Goal: Information Seeking & Learning: Learn about a topic

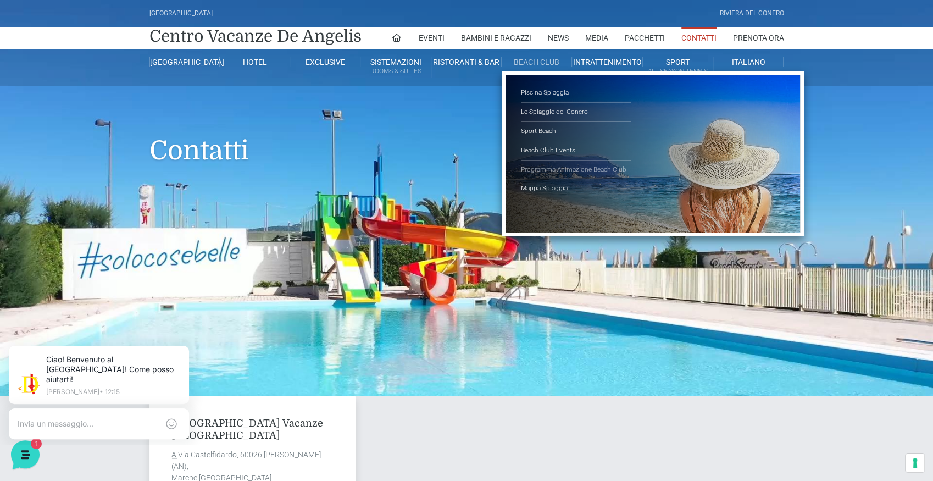
click at [546, 168] on link "Programma Animazione Beach Club" at bounding box center [576, 169] width 110 height 19
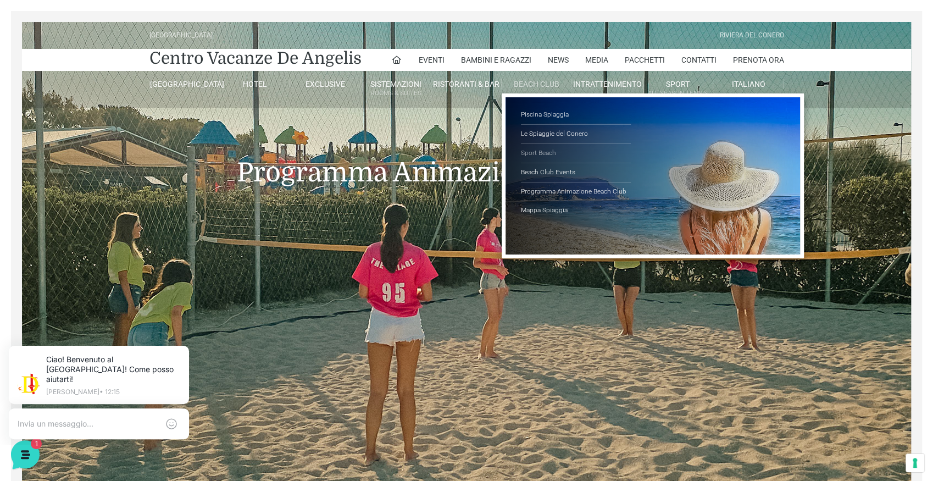
click at [543, 149] on link "Sport Beach" at bounding box center [576, 153] width 110 height 19
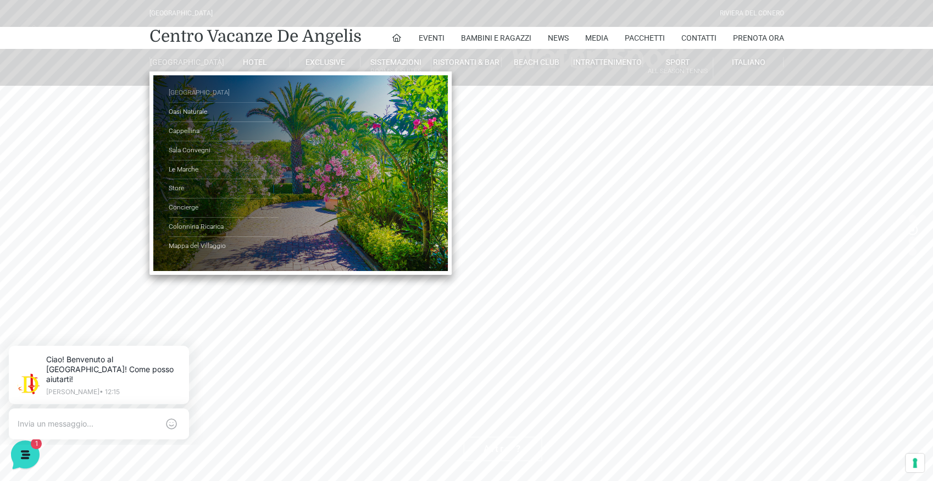
click at [174, 99] on link "[GEOGRAPHIC_DATA]" at bounding box center [224, 93] width 110 height 19
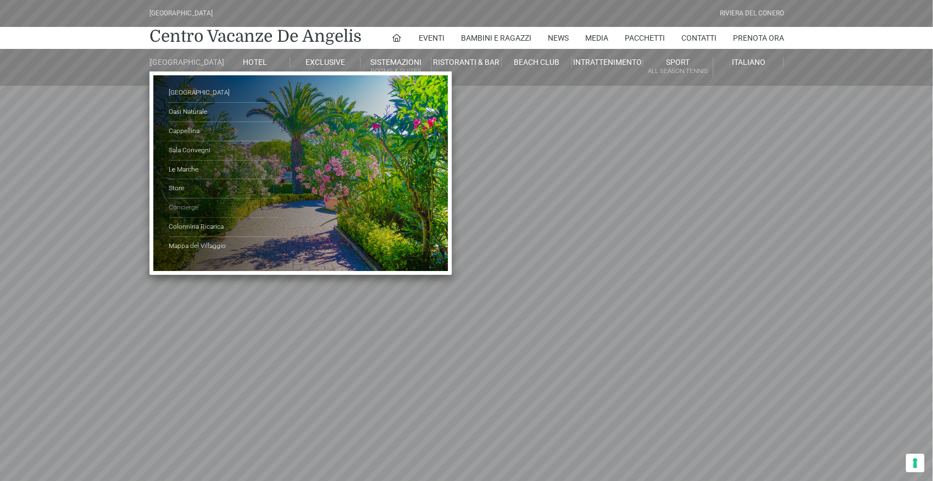
click at [200, 213] on link "Concierge" at bounding box center [224, 207] width 110 height 19
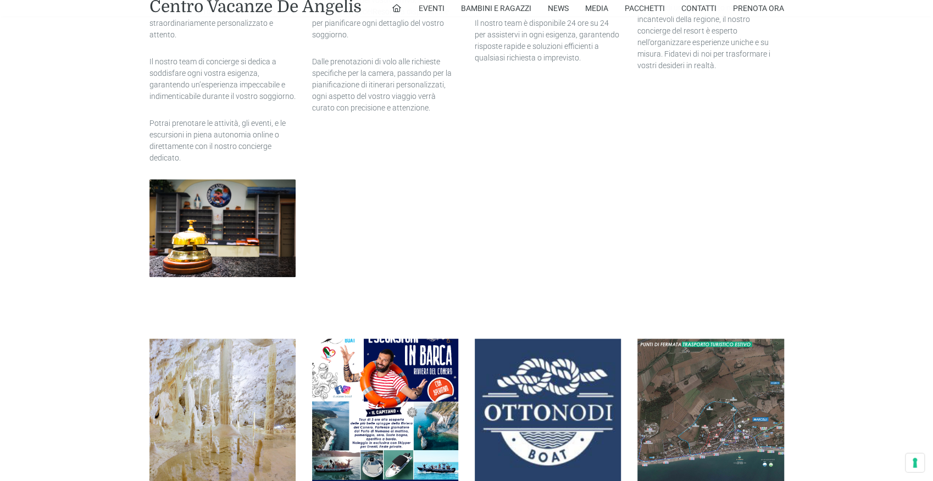
scroll to position [665, 0]
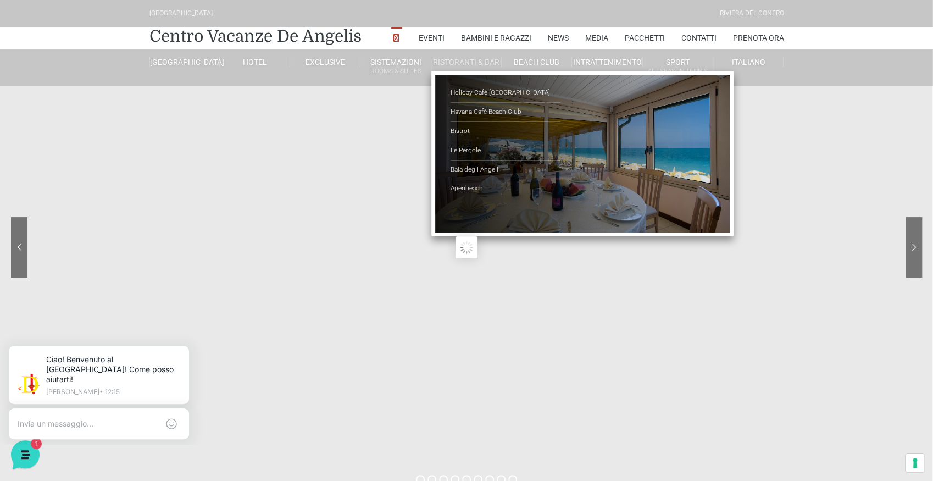
click at [449, 62] on link "Ristoranti & Bar" at bounding box center [466, 62] width 70 height 10
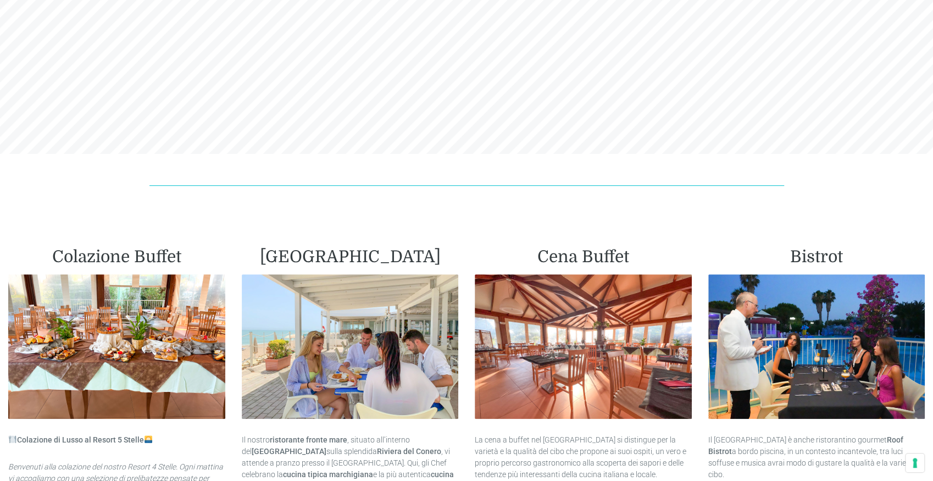
scroll to position [423, 0]
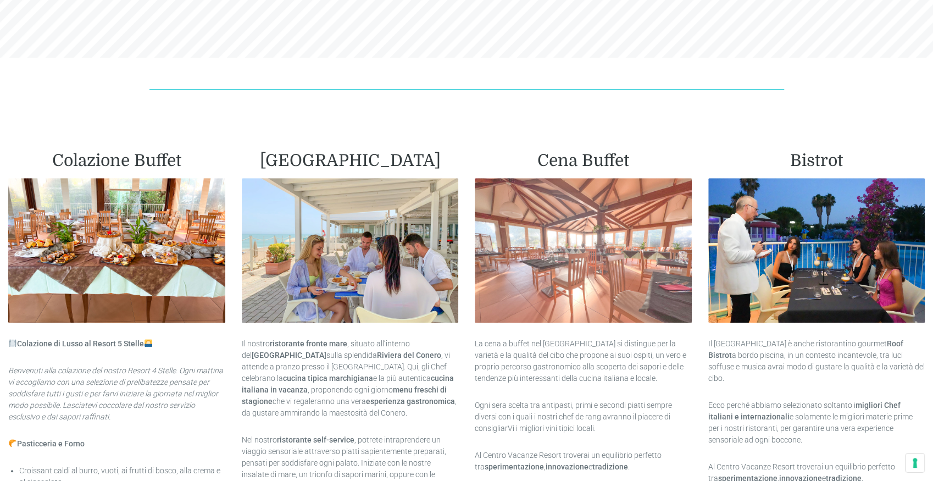
click at [617, 253] on img at bounding box center [583, 250] width 217 height 145
click at [586, 237] on img at bounding box center [583, 250] width 217 height 145
click at [555, 257] on img at bounding box center [583, 250] width 217 height 145
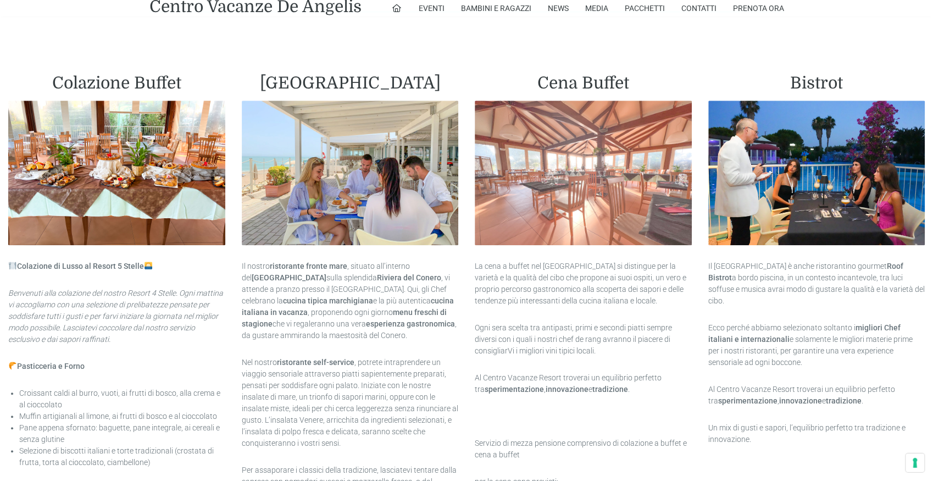
scroll to position [484, 0]
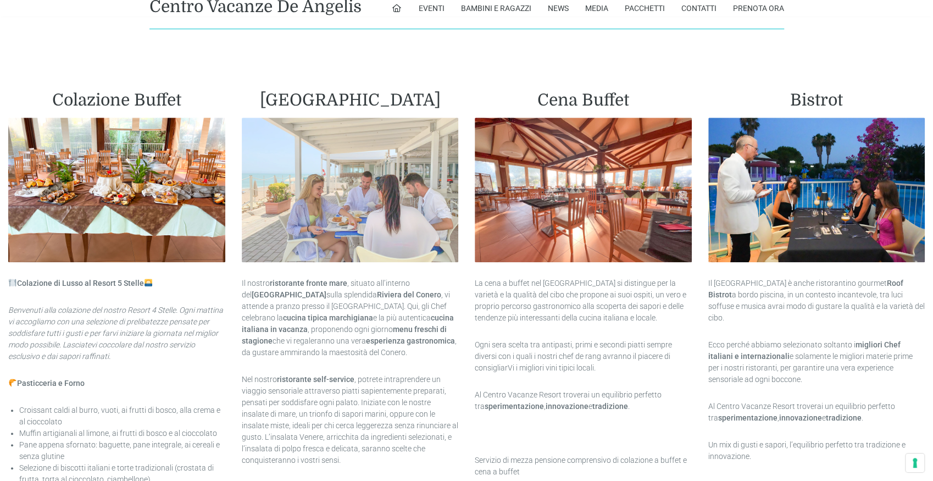
click at [347, 221] on img at bounding box center [350, 190] width 217 height 145
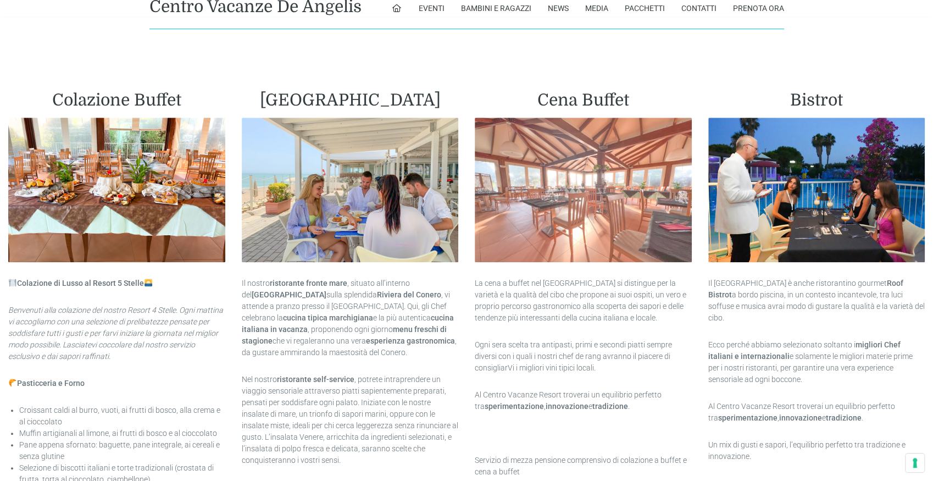
click at [583, 218] on img at bounding box center [583, 190] width 217 height 145
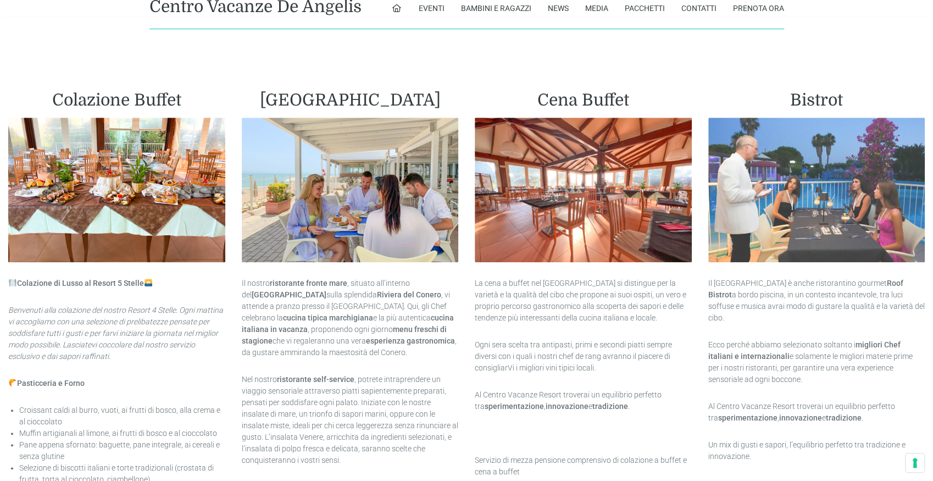
click at [833, 204] on img at bounding box center [816, 190] width 217 height 145
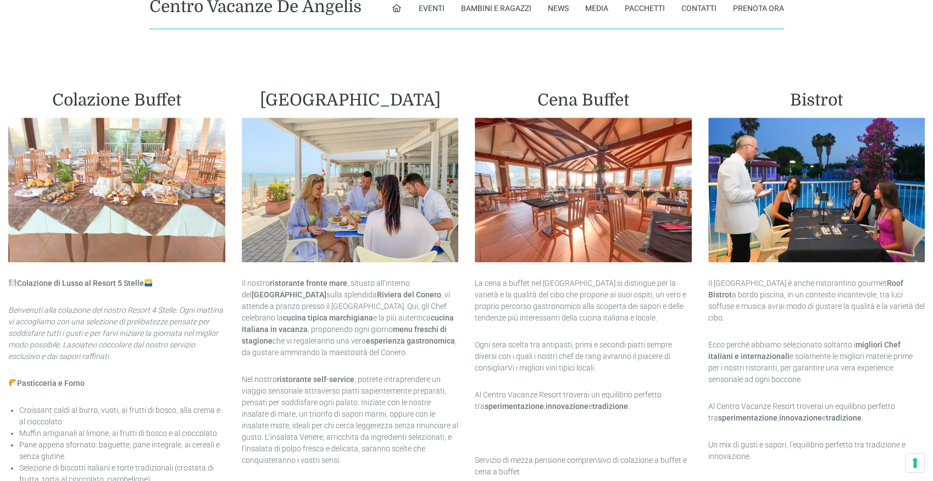
drag, startPoint x: 97, startPoint y: 155, endPoint x: 207, endPoint y: 171, distance: 111.2
click at [100, 155] on img at bounding box center [116, 190] width 217 height 145
click at [190, 184] on img at bounding box center [116, 190] width 217 height 145
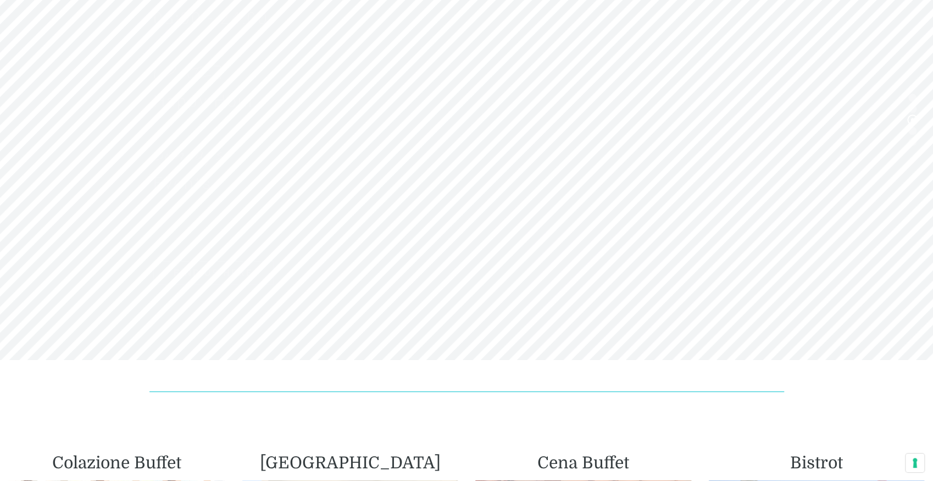
scroll to position [0, 0]
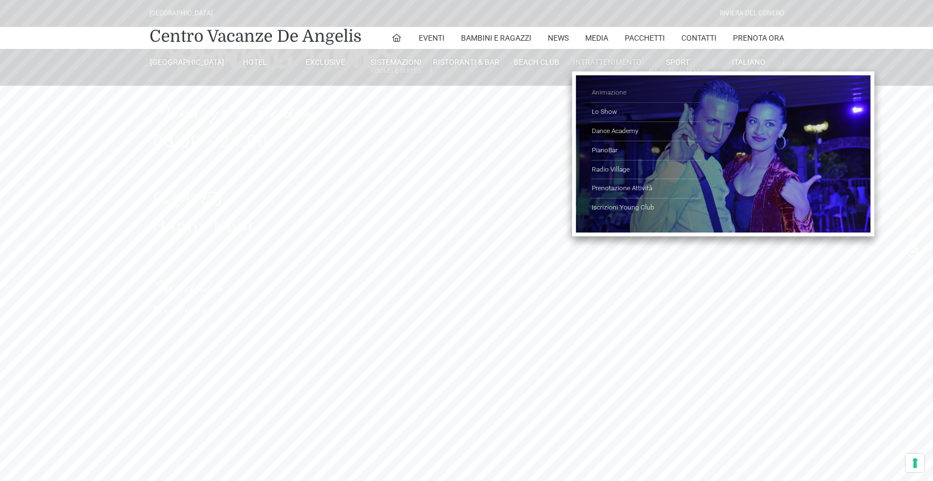
click at [605, 91] on link "Animazione" at bounding box center [646, 93] width 110 height 19
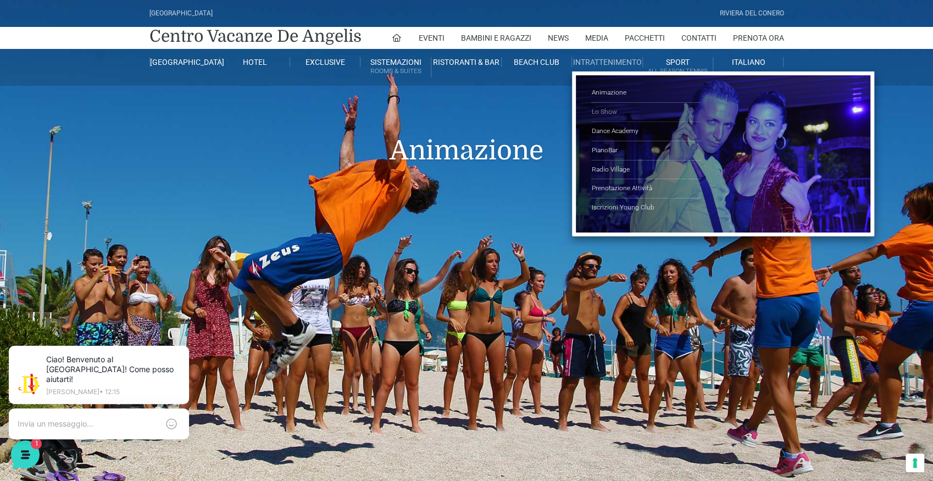
click at [603, 110] on link "Lo Show" at bounding box center [646, 112] width 110 height 19
